Goal: Information Seeking & Learning: Find specific fact

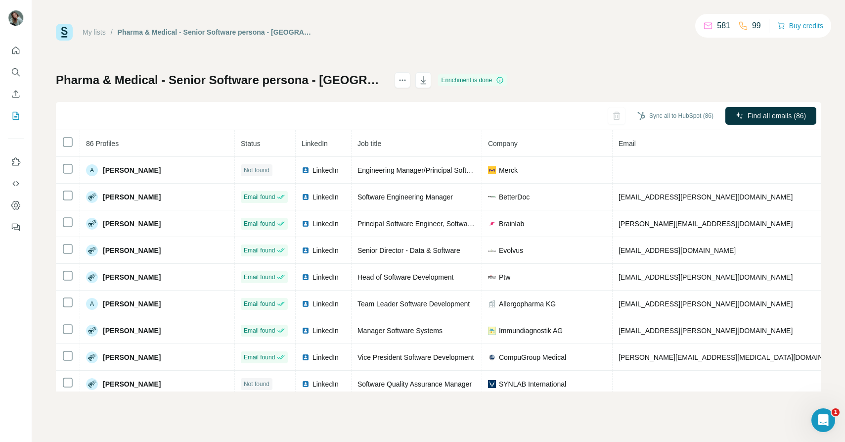
scroll to position [1296, 0]
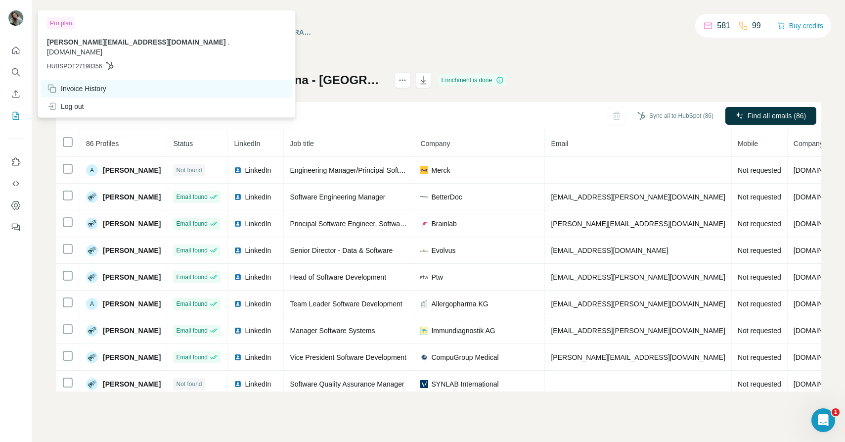
click at [78, 86] on div "Invoice History" at bounding box center [76, 89] width 59 height 10
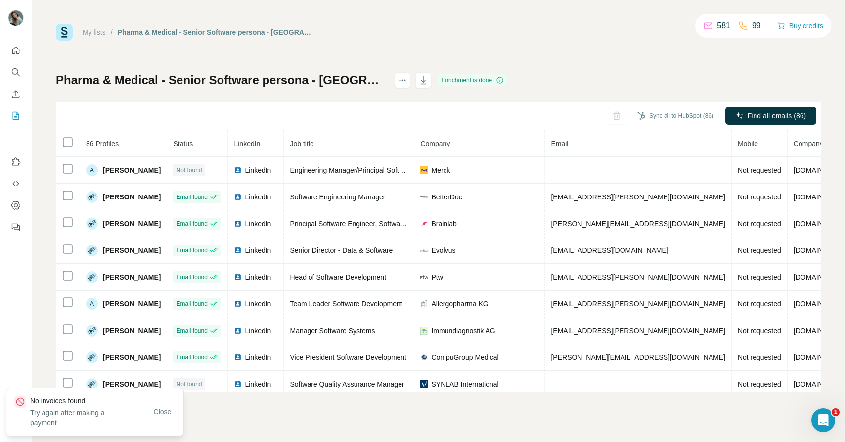
click at [162, 418] on button "Close" at bounding box center [163, 412] width 32 height 18
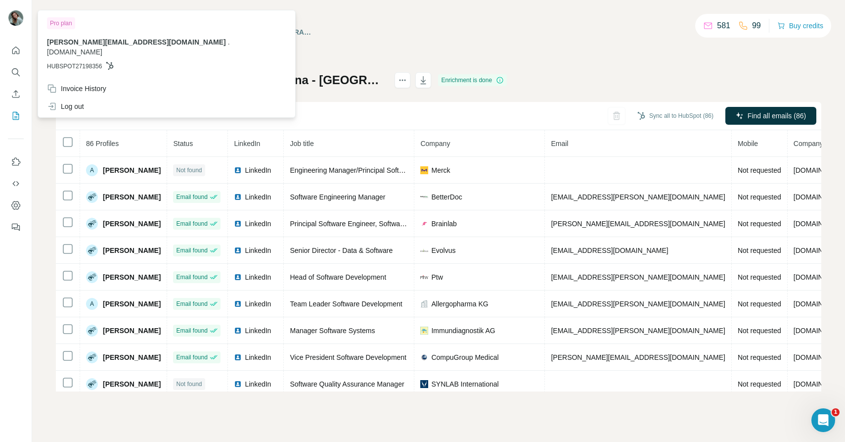
click at [15, 16] on img at bounding box center [16, 18] width 16 height 16
click at [16, 54] on icon "Quick start" at bounding box center [16, 50] width 10 height 10
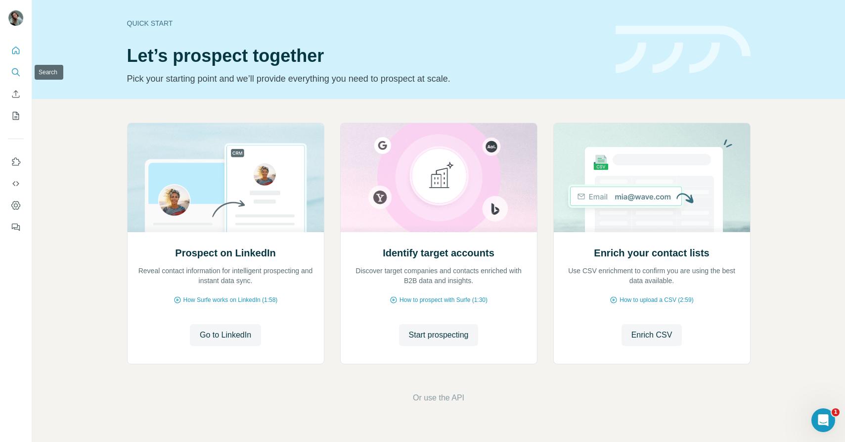
click at [10, 75] on button "Search" at bounding box center [16, 72] width 16 height 18
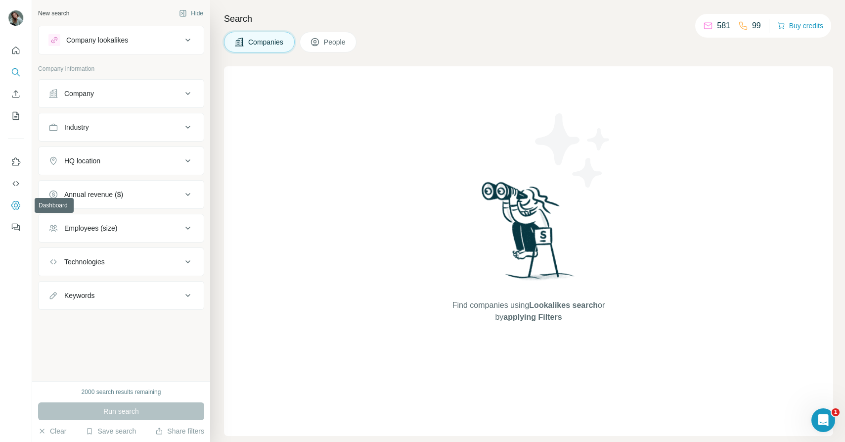
click at [18, 207] on icon "Dashboard" at bounding box center [16, 205] width 10 height 10
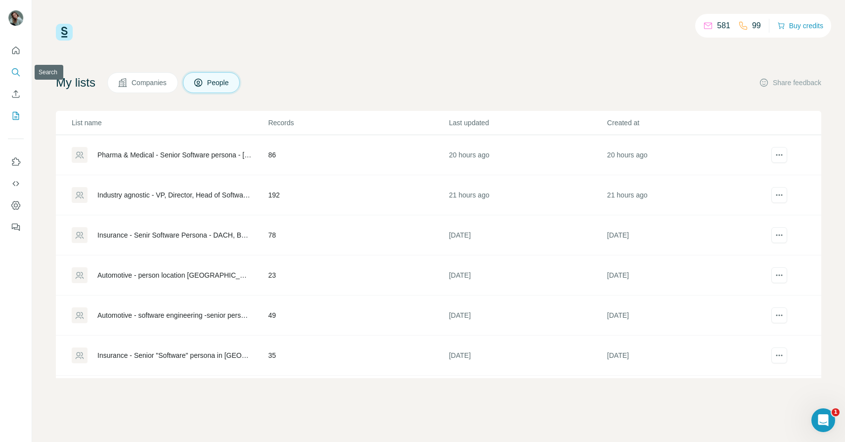
click at [16, 72] on icon "Search" at bounding box center [16, 72] width 10 height 10
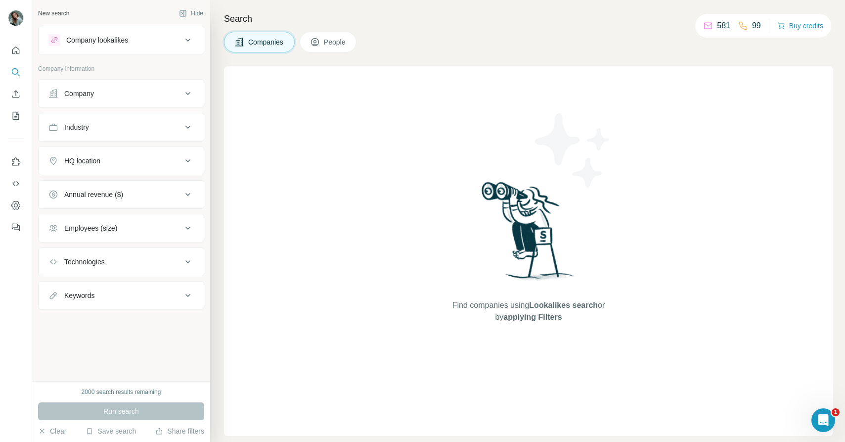
click at [310, 43] on button "People" at bounding box center [328, 42] width 57 height 21
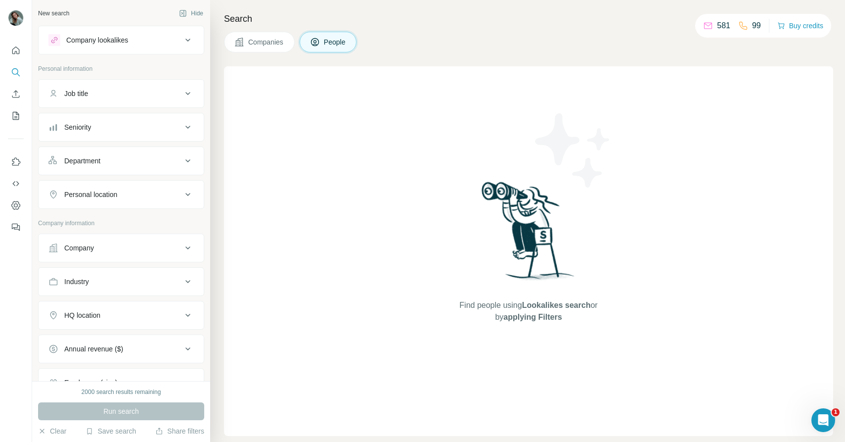
click at [115, 100] on button "Job title" at bounding box center [121, 94] width 165 height 24
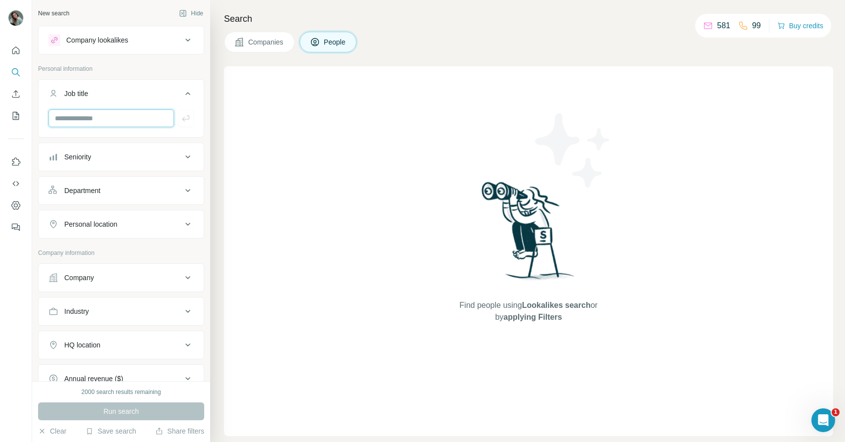
click at [111, 125] on input "text" at bounding box center [111, 118] width 126 height 18
drag, startPoint x: 137, startPoint y: 119, endPoint x: 36, endPoint y: 119, distance: 101.4
click at [36, 119] on div "**********" at bounding box center [121, 190] width 178 height 381
type input "**********"
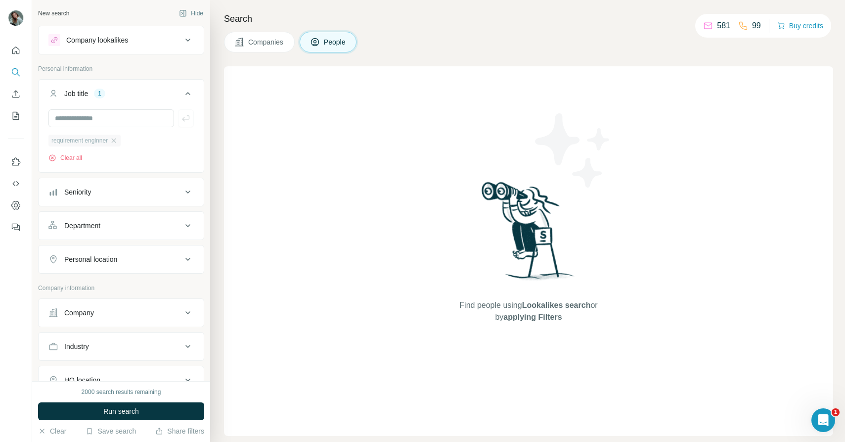
click at [100, 144] on span "requirement enginner" at bounding box center [79, 140] width 56 height 9
click at [111, 409] on span "Run search" at bounding box center [121, 411] width 36 height 10
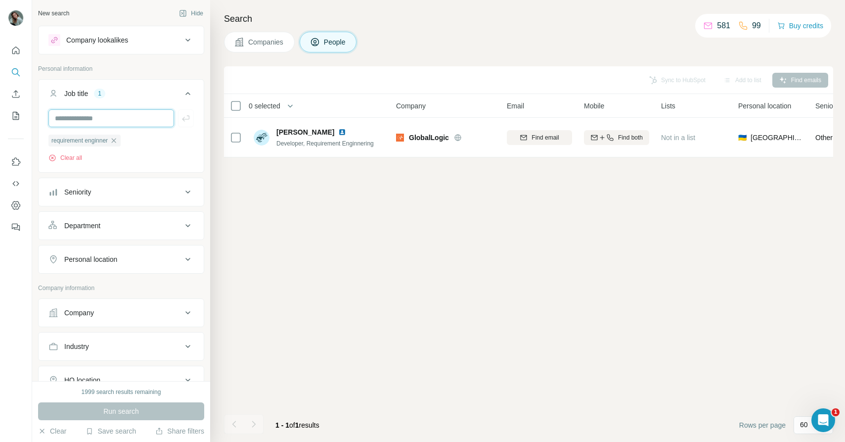
click at [141, 119] on input "text" at bounding box center [111, 118] width 126 height 18
click at [90, 139] on span "requirement enginner" at bounding box center [79, 140] width 56 height 9
click at [118, 140] on icon "button" at bounding box center [114, 140] width 8 height 8
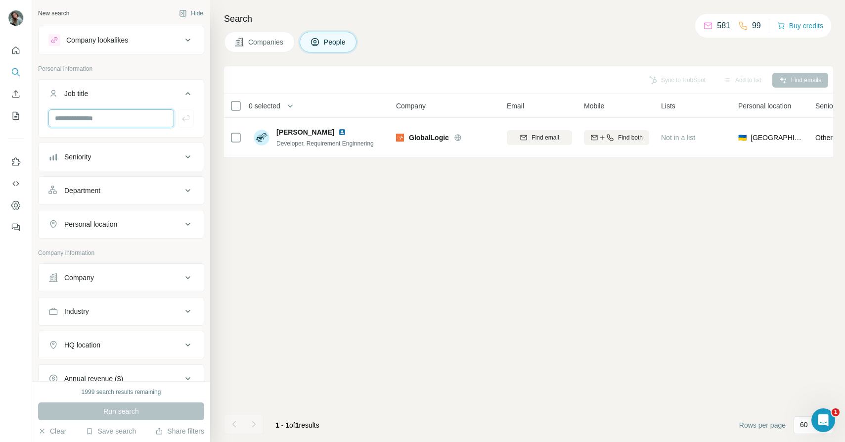
click at [89, 120] on input "text" at bounding box center [111, 118] width 126 height 18
type input "**********"
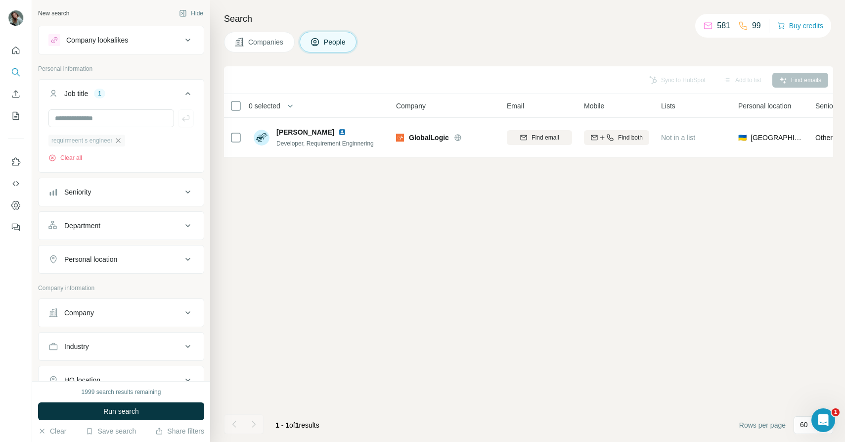
click at [120, 142] on icon "button" at bounding box center [118, 140] width 4 height 4
